Goal: Check status: Check status

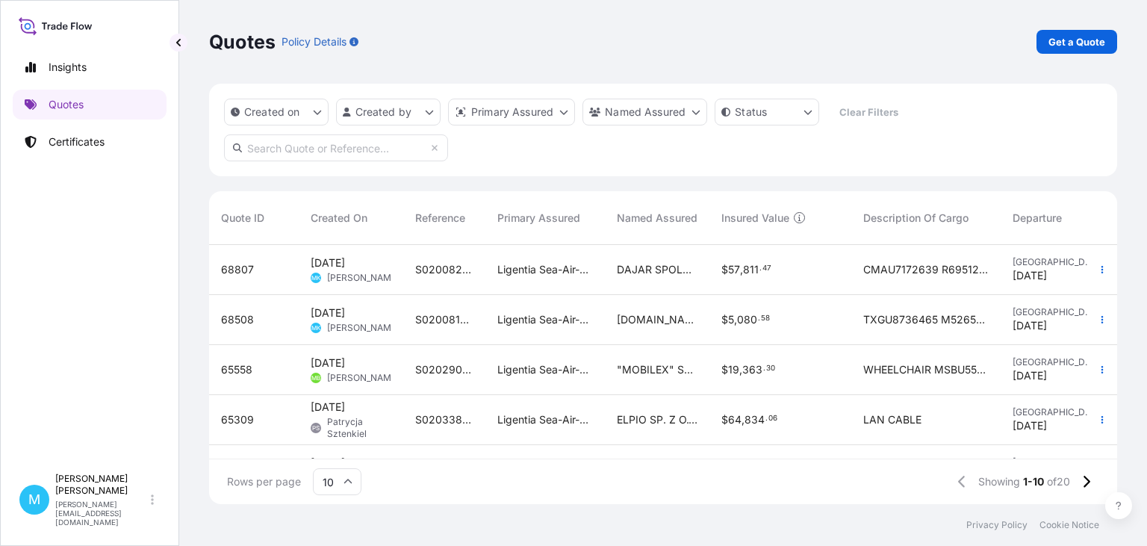
scroll to position [267, 908]
click at [57, 137] on p "Certificates" at bounding box center [77, 141] width 56 height 15
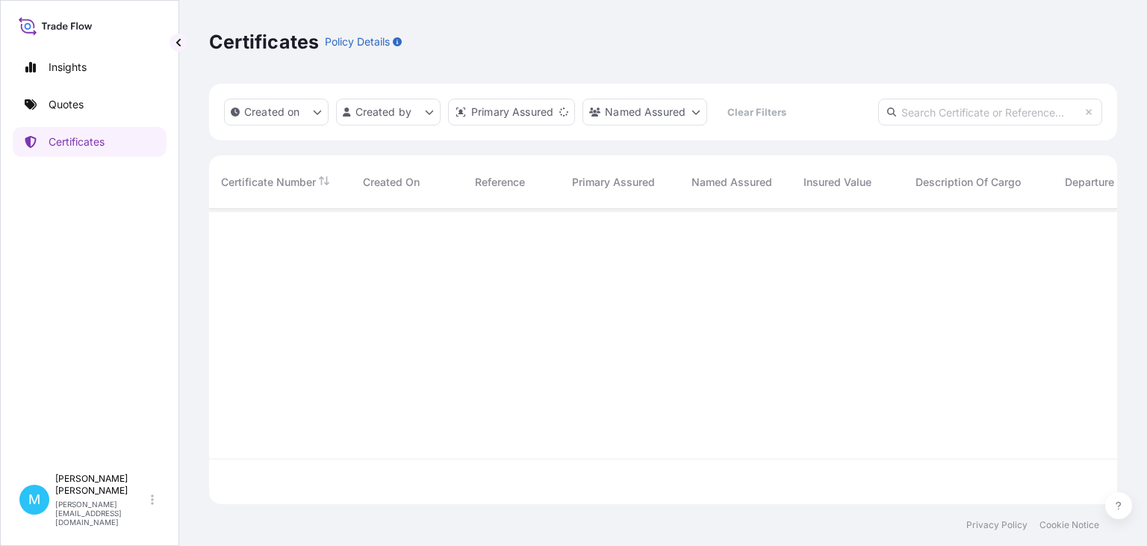
scroll to position [303, 908]
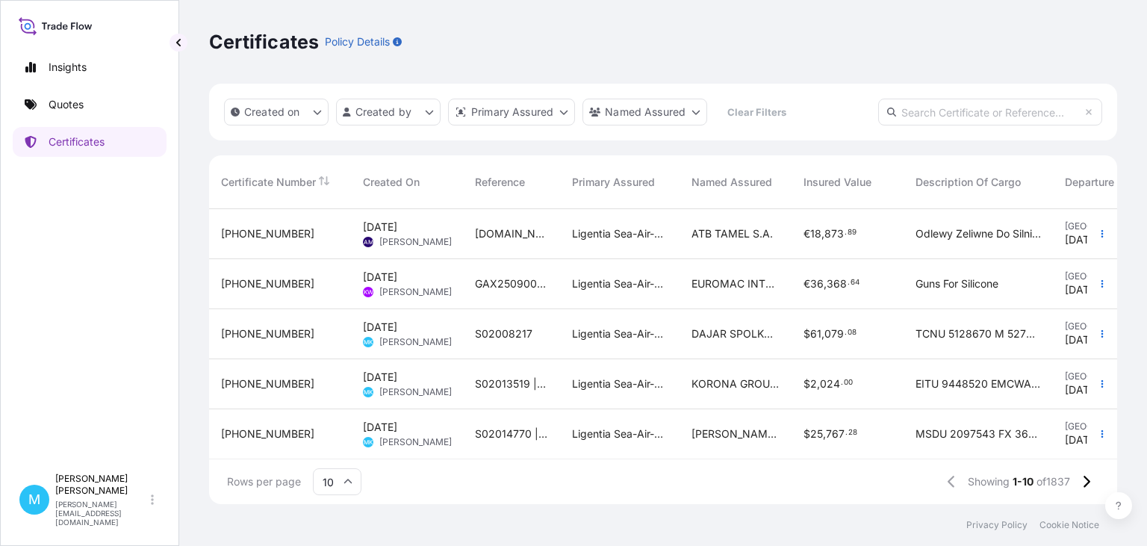
click at [914, 112] on input "text" at bounding box center [990, 112] width 224 height 27
paste input "[PHONE_NUMBER]"
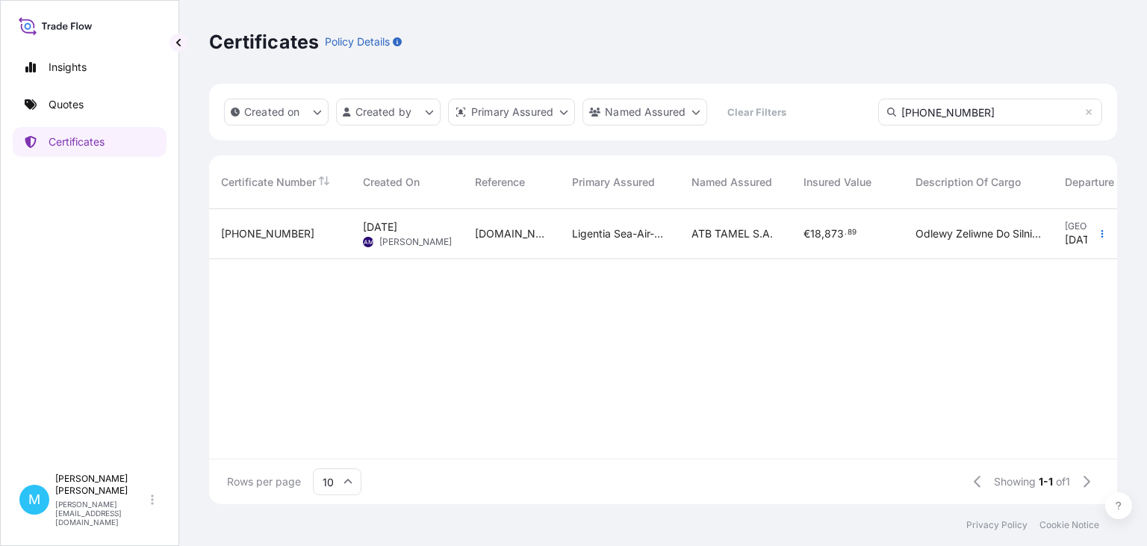
type input "[PHONE_NUMBER]"
click at [537, 242] on div "[DOMAIN_NAME]. 376" at bounding box center [511, 234] width 97 height 50
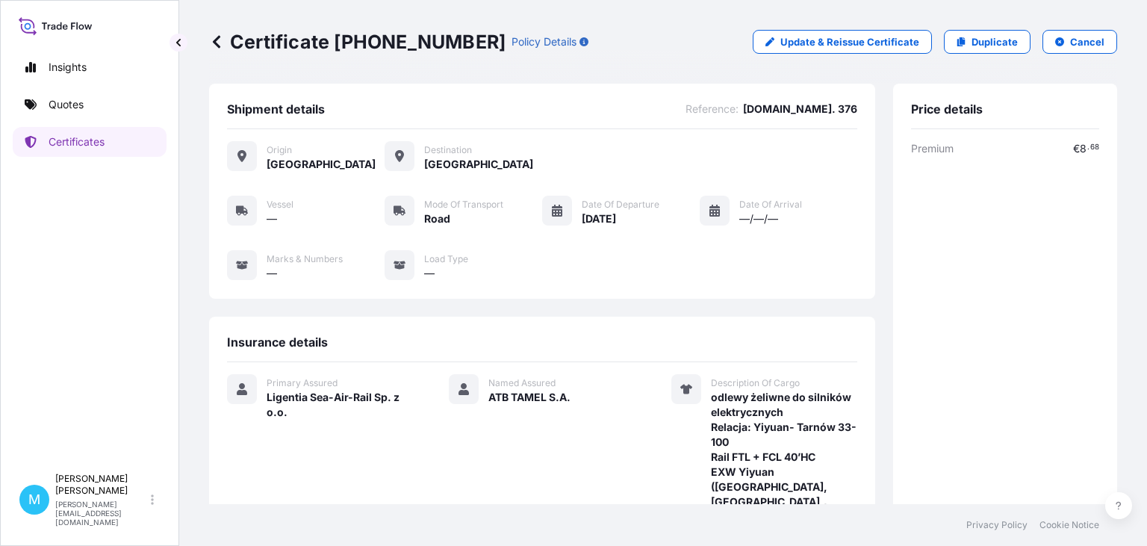
click at [630, 256] on div "Vessel — Mode of Transport Road Date of Departure [DATE] Date of Arrival —/—/— …" at bounding box center [542, 238] width 630 height 85
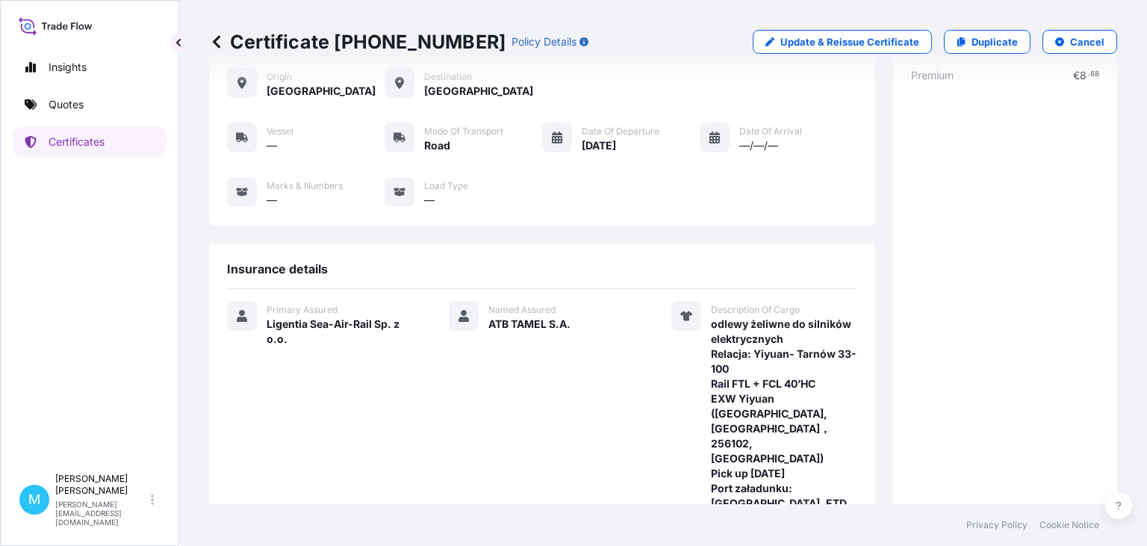
scroll to position [417, 0]
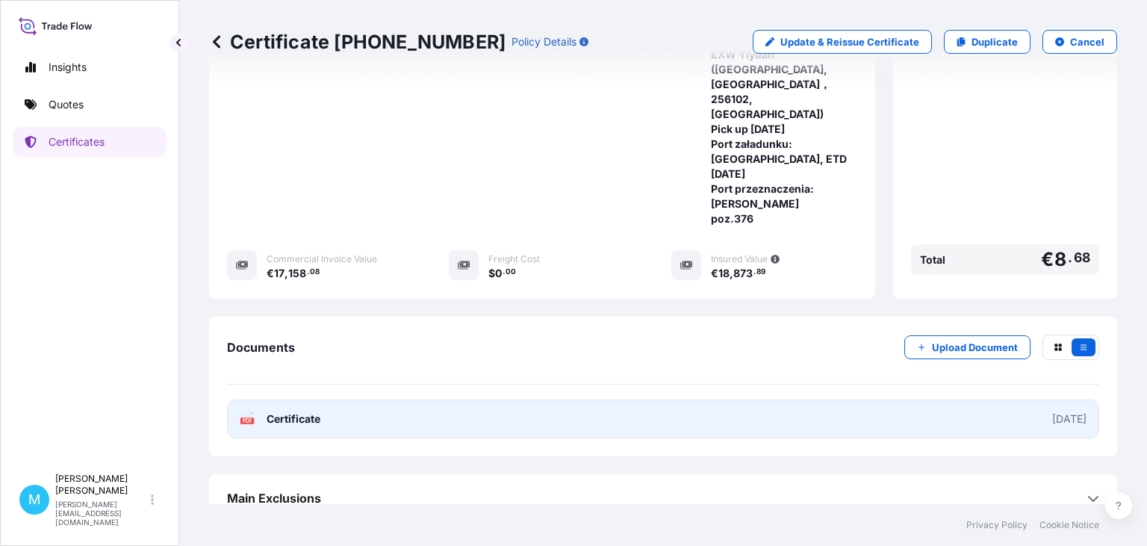
click at [560, 399] on link "PDF Certificate [DATE]" at bounding box center [663, 418] width 872 height 39
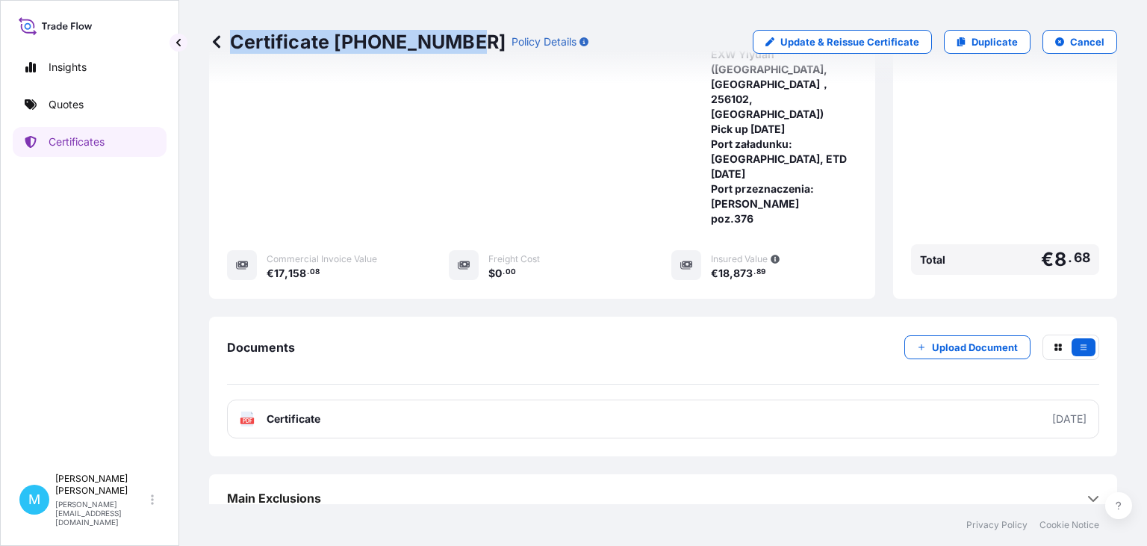
drag, startPoint x: 459, startPoint y: 43, endPoint x: 219, endPoint y: 42, distance: 240.4
click at [219, 42] on p "Certificate [PHONE_NUMBER]" at bounding box center [357, 42] width 296 height 24
copy p "Certificate [PHONE_NUMBER]"
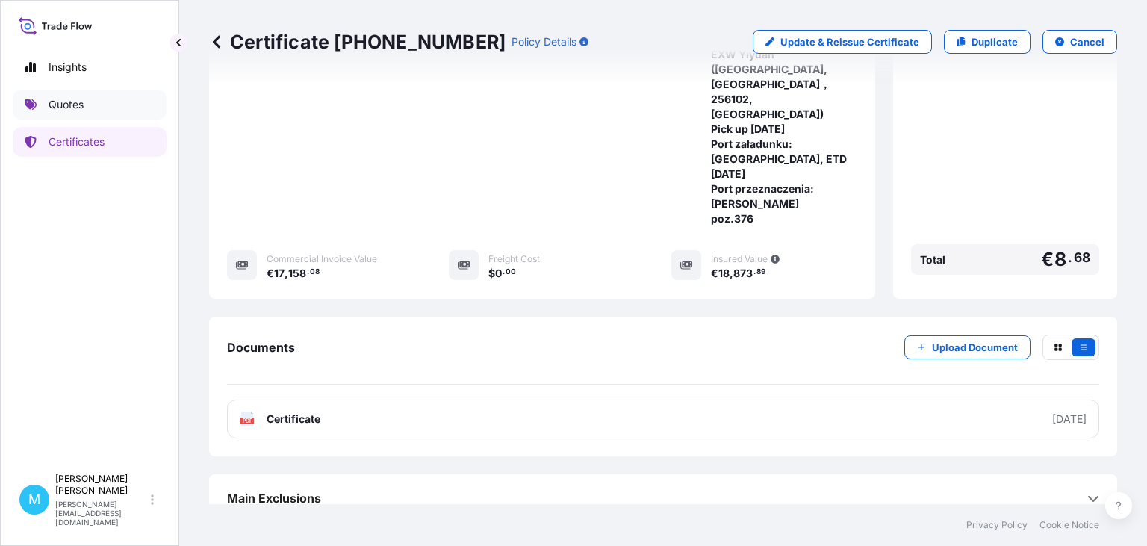
click at [84, 106] on link "Quotes" at bounding box center [90, 105] width 154 height 30
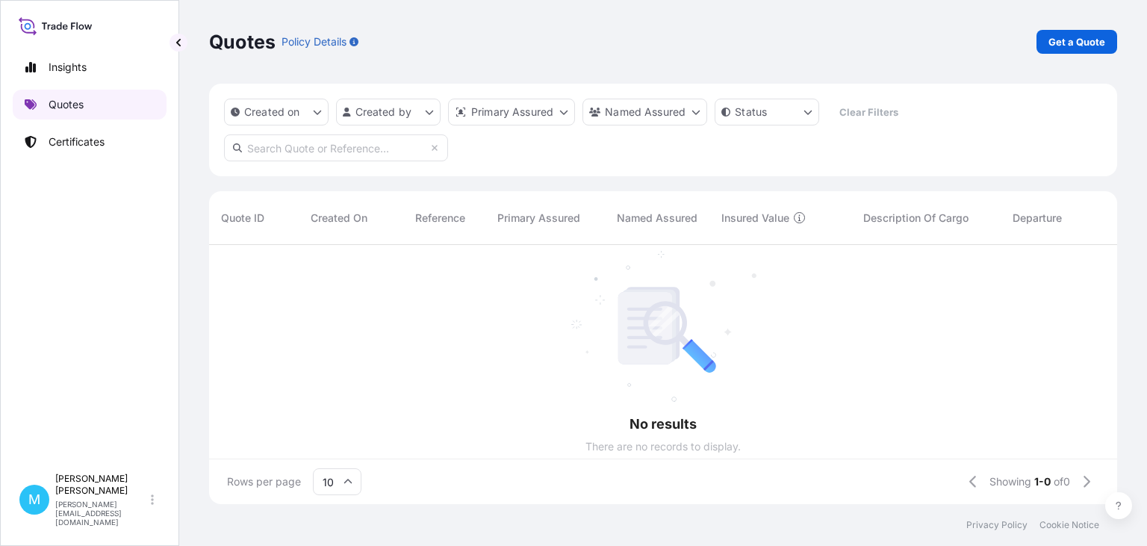
scroll to position [267, 908]
